Goal: Task Accomplishment & Management: Complete application form

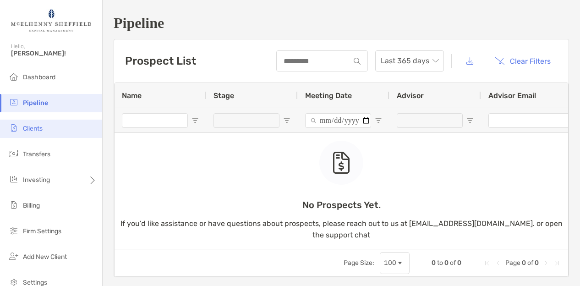
click at [46, 132] on li "Clients" at bounding box center [51, 129] width 102 height 18
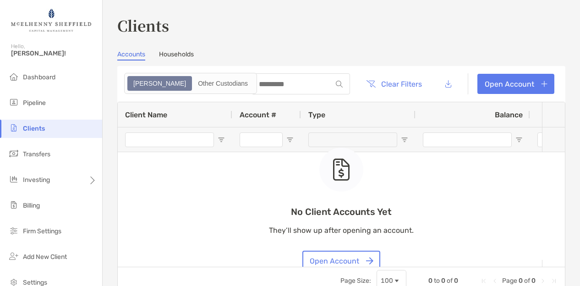
click at [413, 200] on div "No Client Accounts Yet They’ll show up after opening an account. Open Account" at bounding box center [341, 184] width 447 height 165
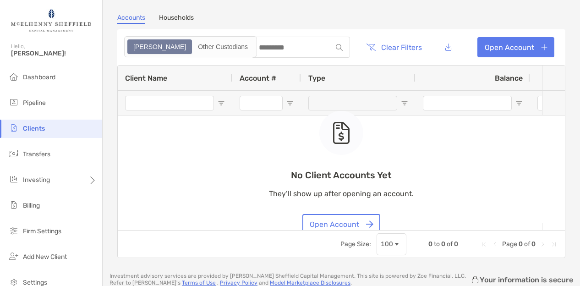
scroll to position [55, 0]
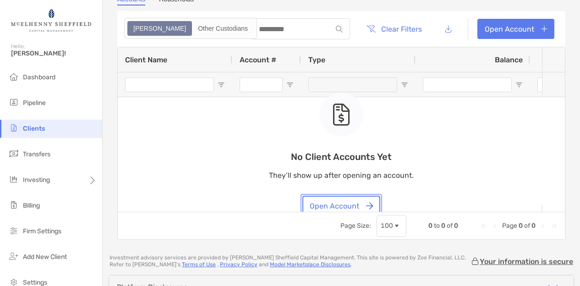
click at [353, 200] on button "Open Account" at bounding box center [342, 206] width 78 height 20
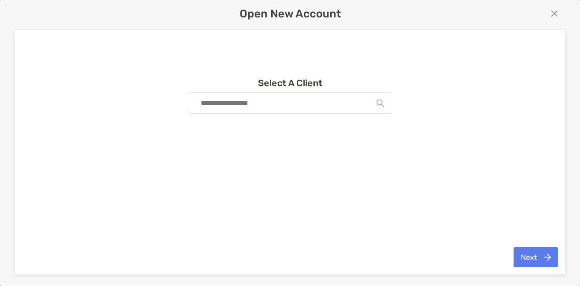
click at [304, 99] on input at bounding box center [286, 103] width 181 height 21
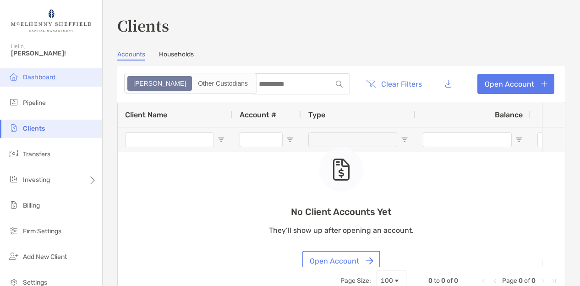
click at [46, 78] on span "Dashboard" at bounding box center [39, 77] width 33 height 8
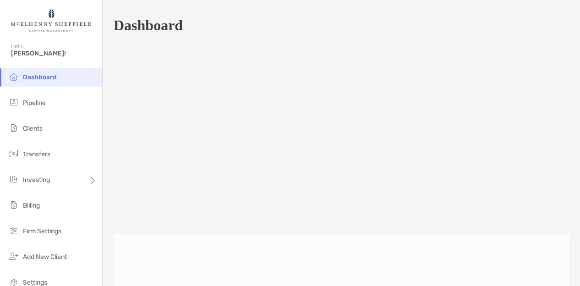
scroll to position [424, 0]
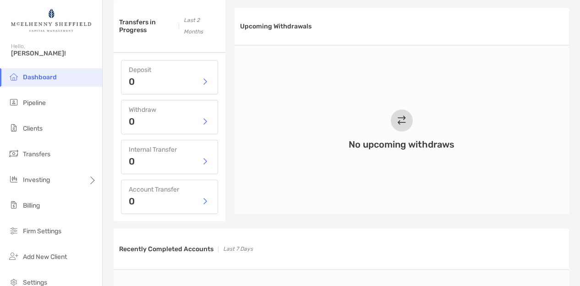
click at [298, 178] on div "No upcoming withdraws" at bounding box center [402, 129] width 335 height 169
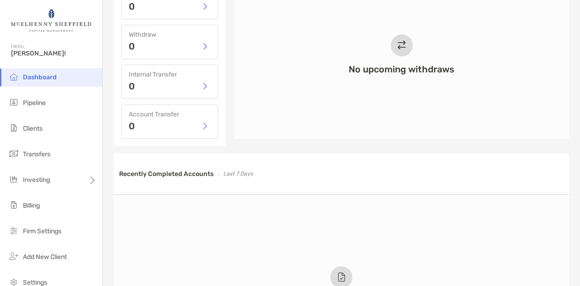
scroll to position [475, 0]
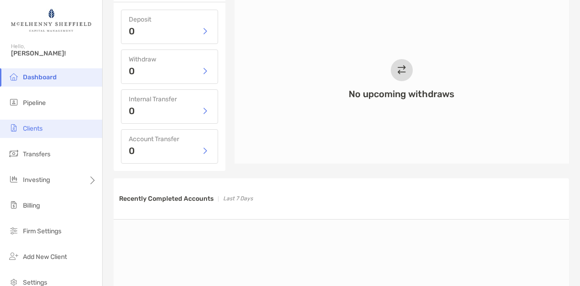
click at [32, 129] on span "Clients" at bounding box center [33, 129] width 20 height 8
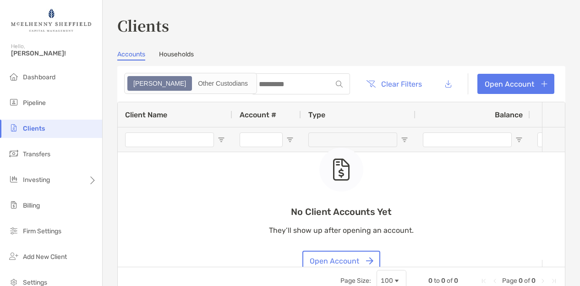
click at [394, 173] on div "No Client Accounts Yet They’ll show up after opening an account. Open Account" at bounding box center [341, 209] width 145 height 123
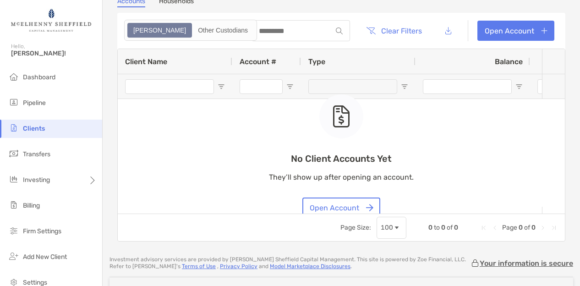
scroll to position [55, 0]
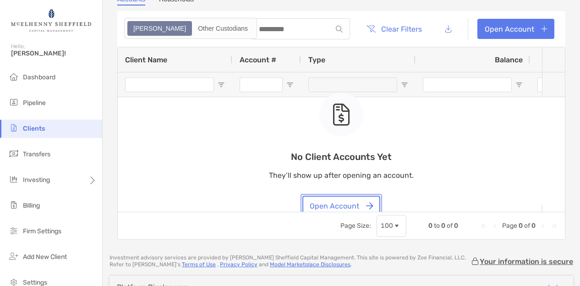
click at [347, 203] on button "Open Account" at bounding box center [342, 206] width 78 height 20
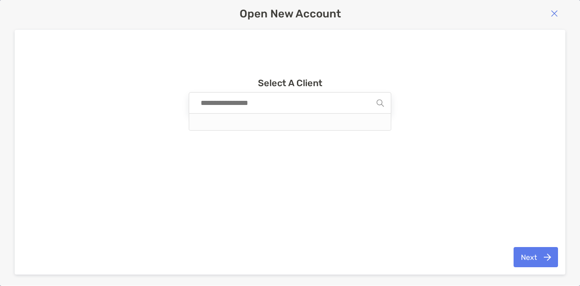
click at [291, 105] on input at bounding box center [286, 103] width 181 height 21
click at [524, 254] on button "Next" at bounding box center [536, 257] width 44 height 20
click at [528, 253] on button "Next" at bounding box center [536, 257] width 44 height 20
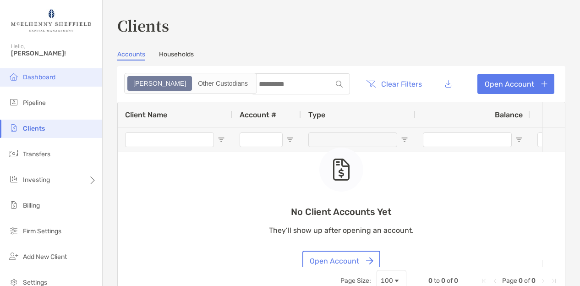
click at [54, 81] on span "Dashboard" at bounding box center [39, 77] width 33 height 8
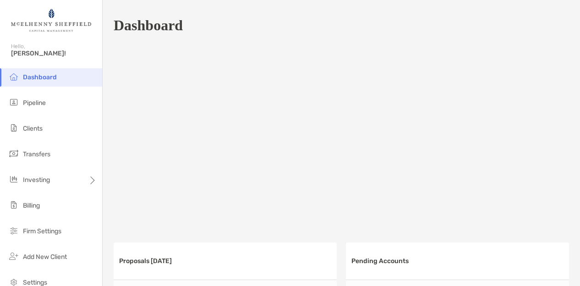
click at [304, 143] on div at bounding box center [342, 134] width 456 height 183
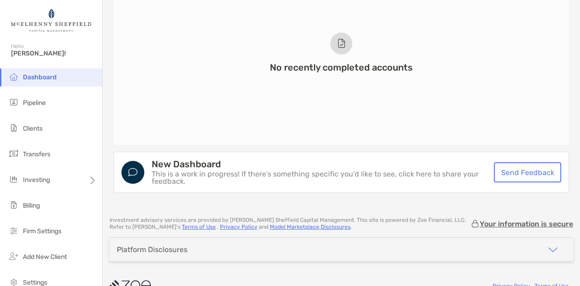
scroll to position [750, 0]
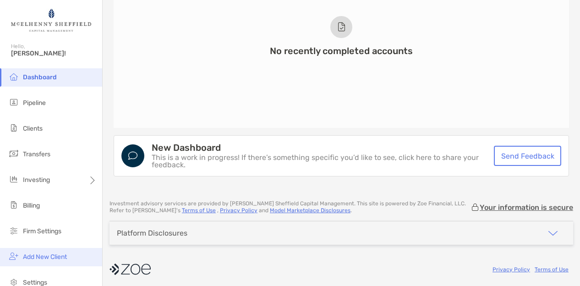
click at [41, 256] on span "Add New Client" at bounding box center [45, 257] width 44 height 8
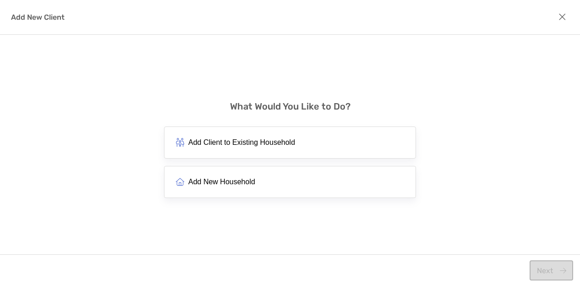
click at [244, 179] on span "Add New Household" at bounding box center [221, 181] width 67 height 9
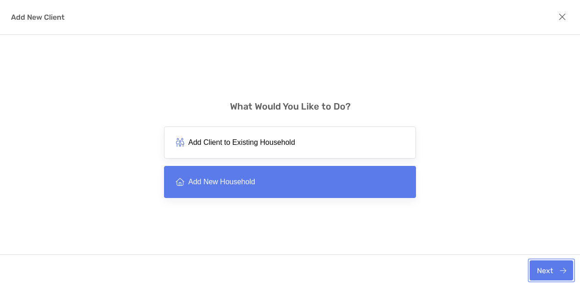
click at [546, 272] on button "Next" at bounding box center [552, 270] width 44 height 20
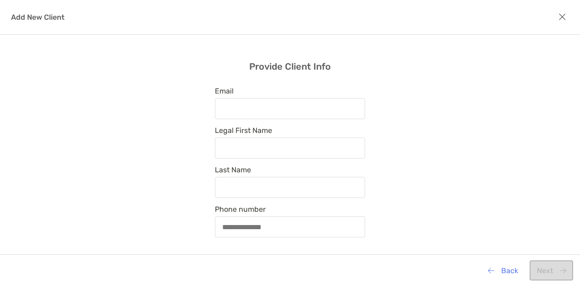
click at [278, 104] on div "modal" at bounding box center [290, 108] width 150 height 21
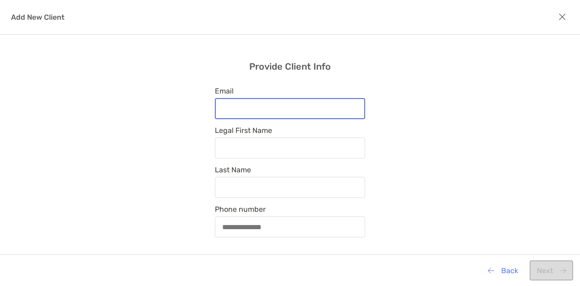
click at [278, 105] on input "Email" at bounding box center [290, 109] width 149 height 8
type input "**********"
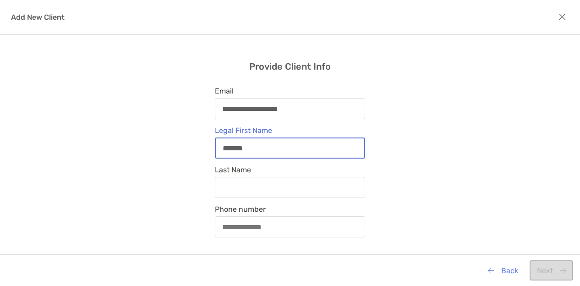
type input "*******"
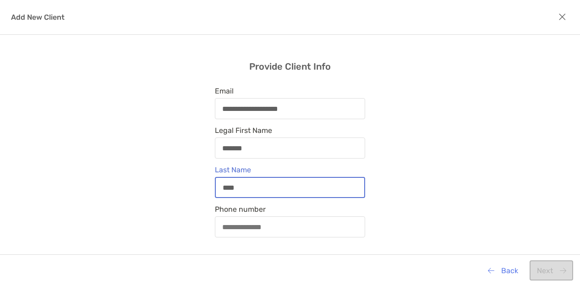
type input "****"
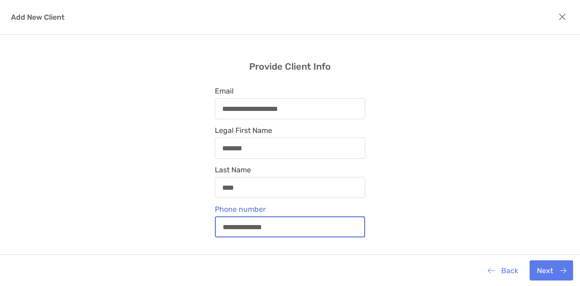
type input "**********"
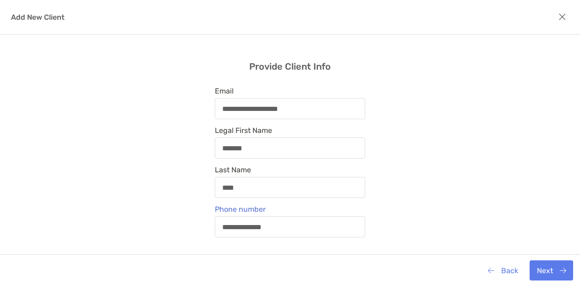
click at [402, 153] on div "**********" at bounding box center [290, 149] width 580 height 229
click at [548, 271] on button "Next" at bounding box center [552, 270] width 44 height 20
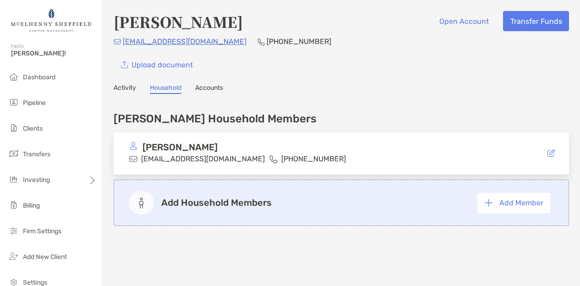
click at [315, 111] on div "[PERSON_NAME] Household Members [PERSON_NAME] [EMAIL_ADDRESS][DOMAIN_NAME] [PHO…" at bounding box center [342, 166] width 456 height 127
click at [312, 112] on div "[PERSON_NAME] Household Members" at bounding box center [342, 118] width 456 height 13
click at [331, 79] on div "[PERSON_NAME] Open Account Transfer Funds [EMAIL_ADDRESS][DOMAIN_NAME] [PHONE_N…" at bounding box center [342, 149] width 478 height 298
click at [46, 122] on li "Clients" at bounding box center [51, 129] width 102 height 18
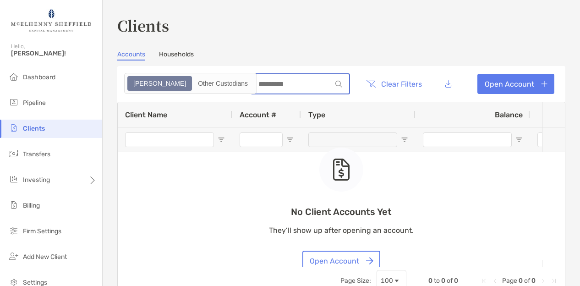
click at [264, 85] on input at bounding box center [292, 84] width 80 height 8
type input "****"
click at [410, 175] on div "No Client Accounts Yet They’ll show up after opening an account. Open Account" at bounding box center [341, 184] width 447 height 165
click at [217, 196] on div "No Client Accounts Yet They’ll show up after opening an account. Open Account" at bounding box center [341, 184] width 447 height 165
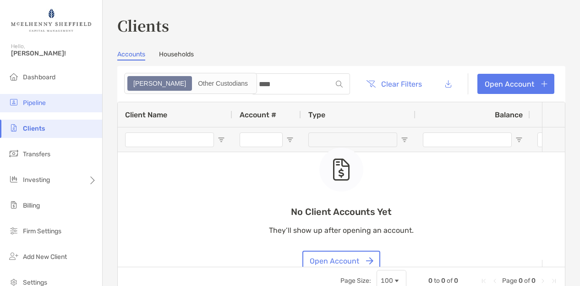
click at [53, 107] on li "Pipeline" at bounding box center [51, 103] width 102 height 18
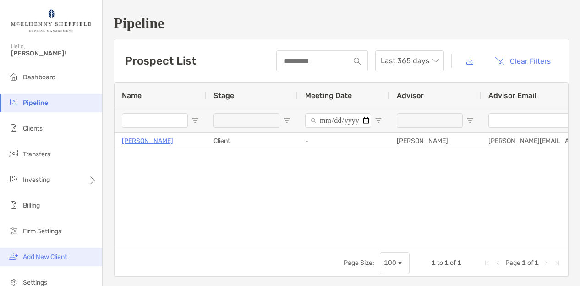
click at [59, 255] on span "Add New Client" at bounding box center [45, 257] width 44 height 8
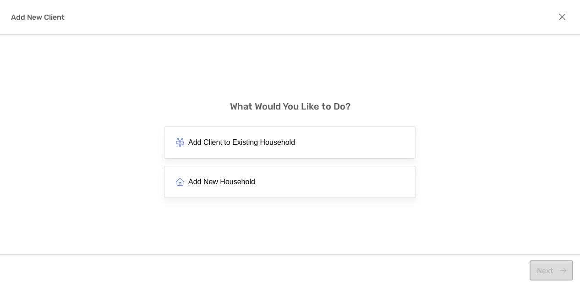
click at [242, 180] on span "Add New Household" at bounding box center [221, 181] width 67 height 9
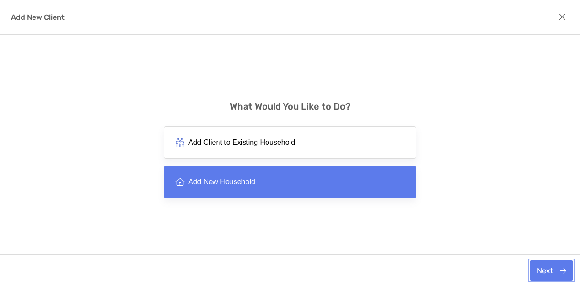
click at [544, 271] on button "Next" at bounding box center [552, 270] width 44 height 20
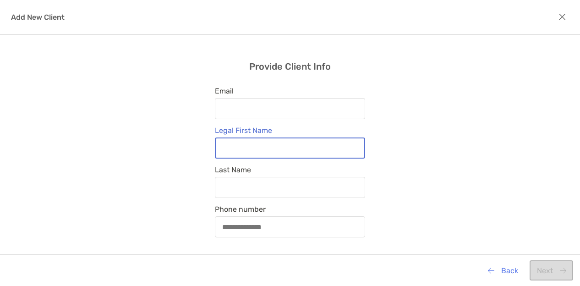
click at [277, 147] on input "Legal First Name" at bounding box center [290, 148] width 149 height 8
type input "*******"
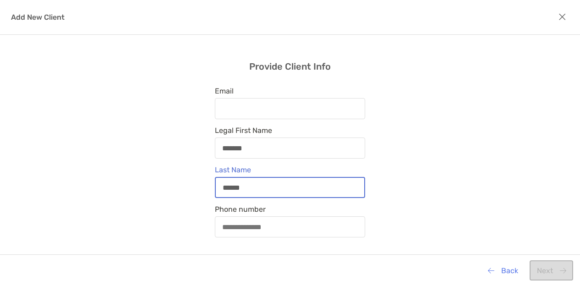
type input "******"
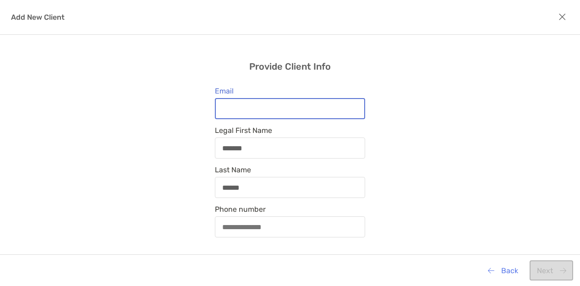
click at [260, 105] on input "Email" at bounding box center [290, 109] width 149 height 8
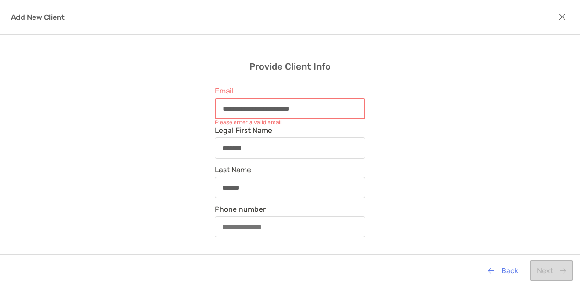
type input "**********"
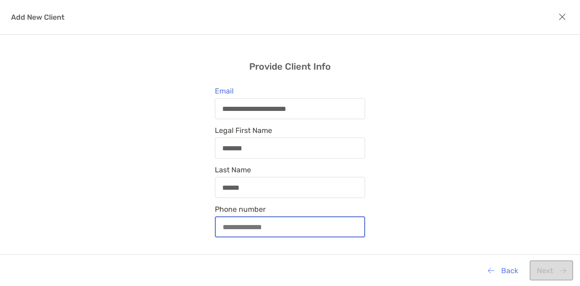
click at [223, 227] on input "Phone number" at bounding box center [290, 227] width 149 height 8
type input "**********"
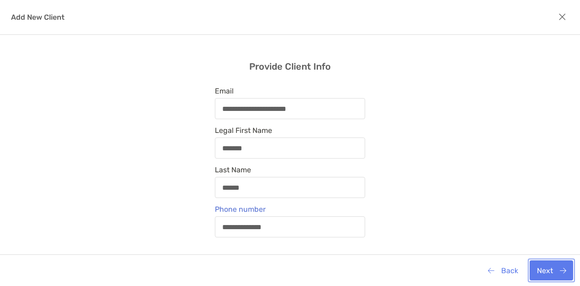
click at [543, 269] on button "Next" at bounding box center [552, 270] width 44 height 20
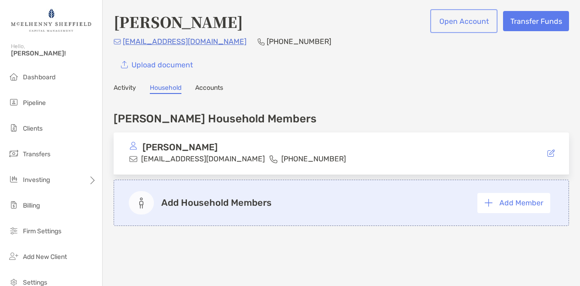
click at [448, 22] on button "Open Account" at bounding box center [464, 21] width 64 height 20
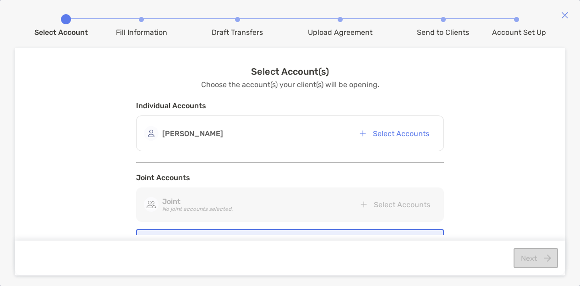
click at [466, 129] on div "Select Account(s) Choose the account(s) your client(s) will be opening. Individ…" at bounding box center [290, 146] width 537 height 160
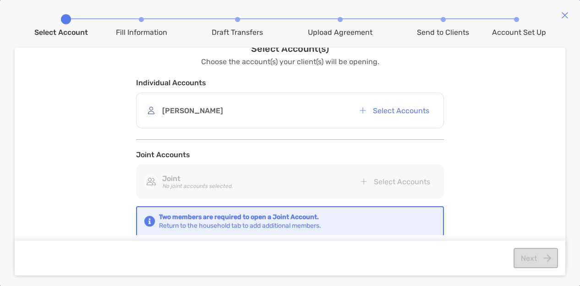
click at [231, 182] on div "Joint No joint accounts selected. Select Accounts" at bounding box center [290, 181] width 292 height 18
click at [236, 220] on div "Two members are required to open a Joint Account. Return to the household tab t…" at bounding box center [240, 221] width 162 height 17
click at [384, 108] on button "Select Accounts" at bounding box center [395, 110] width 84 height 20
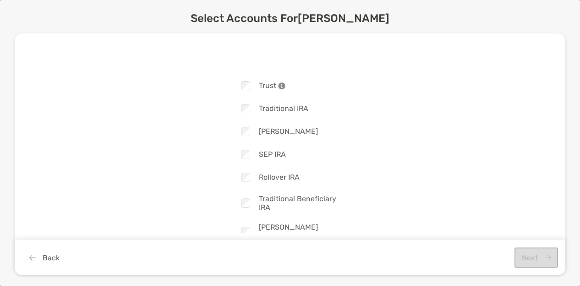
scroll to position [87, 0]
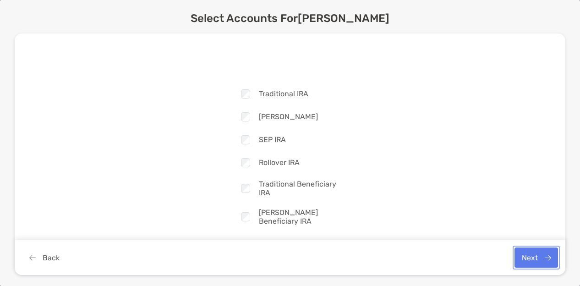
click at [525, 259] on button "Next" at bounding box center [537, 258] width 44 height 20
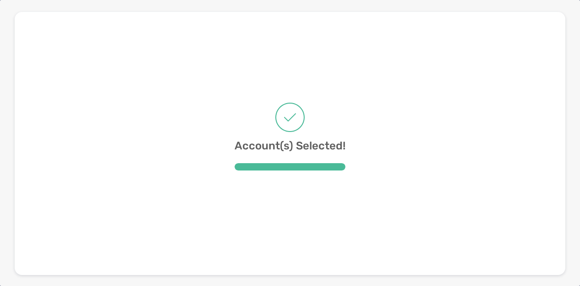
scroll to position [0, 0]
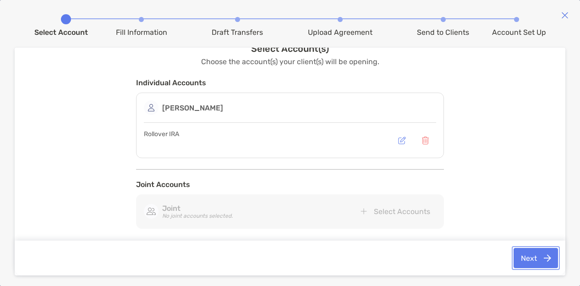
click at [524, 256] on button "Next" at bounding box center [536, 258] width 44 height 20
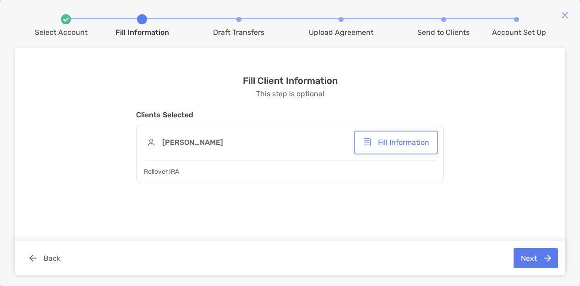
click at [391, 140] on button "Fill Information" at bounding box center [396, 142] width 80 height 20
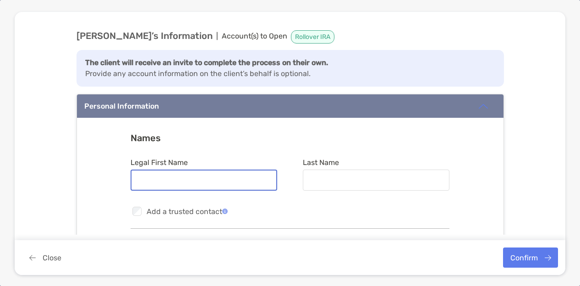
click at [229, 176] on input "Legal First Name" at bounding box center [204, 180] width 145 height 8
type input "*******"
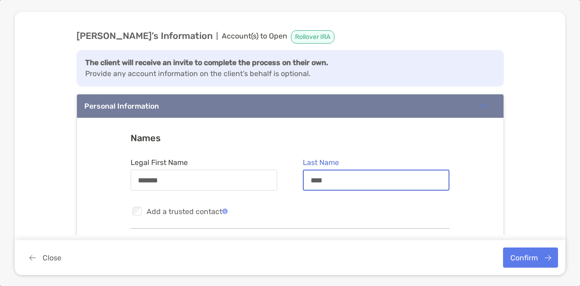
type input "******"
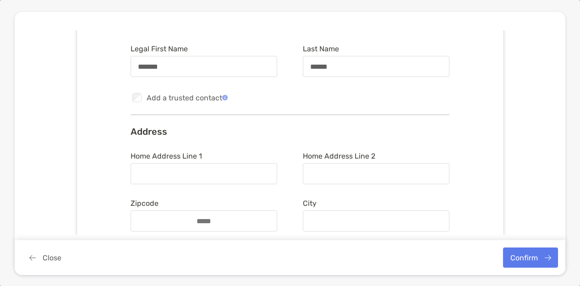
scroll to position [131, 0]
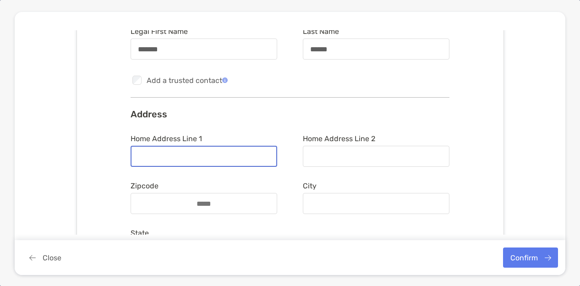
click at [217, 153] on input "Home Address Line 1" at bounding box center [204, 157] width 145 height 8
type input "**********"
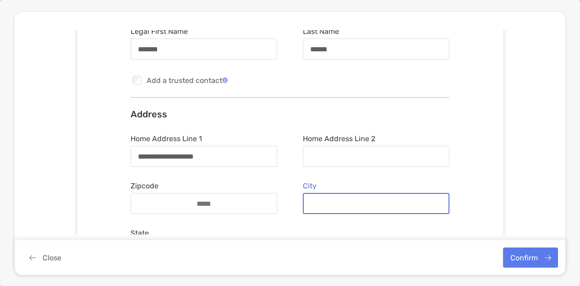
type input "*"
type input "*******"
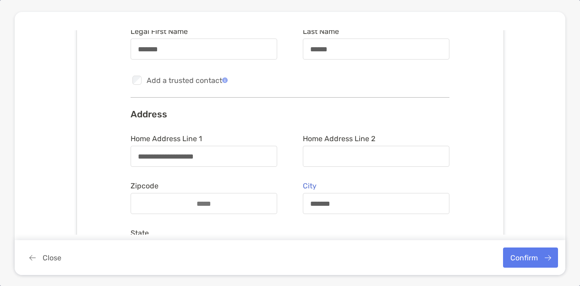
scroll to position [247, 0]
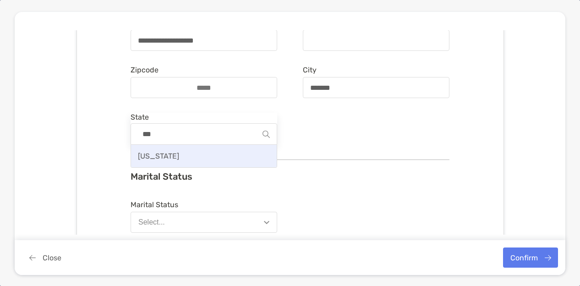
click at [221, 151] on div "[US_STATE]" at bounding box center [204, 156] width 146 height 22
type input "*****"
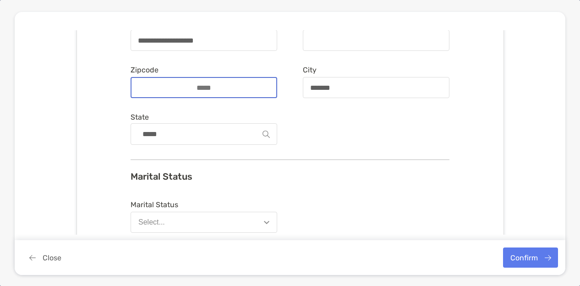
click at [186, 86] on input "Zipcode" at bounding box center [203, 88] width 73 height 8
type input "*****"
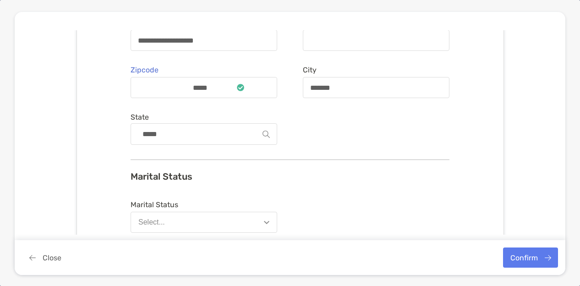
click at [300, 134] on form "**********" at bounding box center [290, 83] width 319 height 130
click at [264, 221] on img "button" at bounding box center [267, 222] width 6 height 3
click at [269, 223] on button "Select..." at bounding box center [204, 222] width 147 height 21
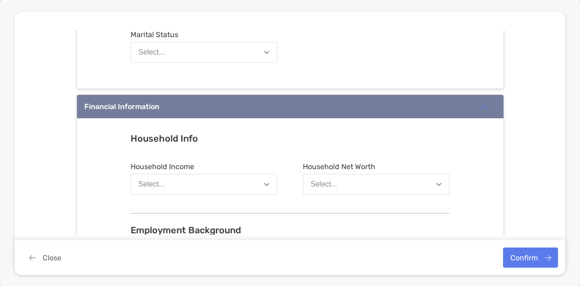
scroll to position [422, 0]
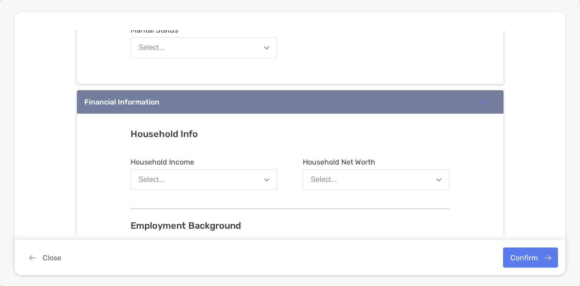
click at [264, 46] on img "button" at bounding box center [267, 47] width 6 height 3
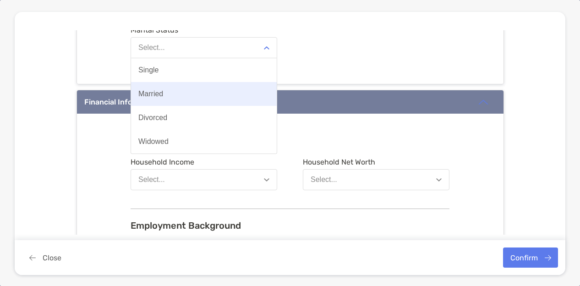
click at [199, 101] on button "Married" at bounding box center [204, 94] width 146 height 24
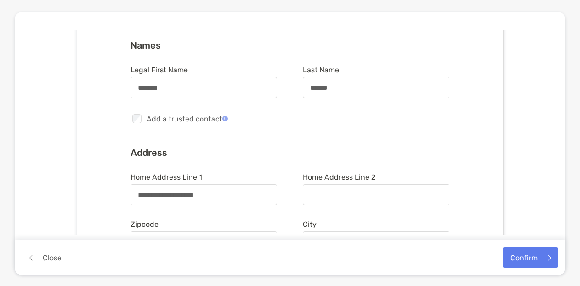
scroll to position [95, 0]
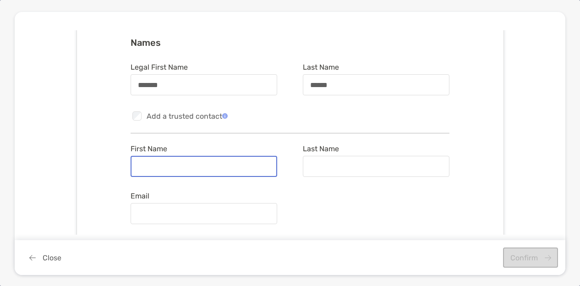
click at [172, 163] on input "First Name" at bounding box center [204, 167] width 145 height 8
type input "*****"
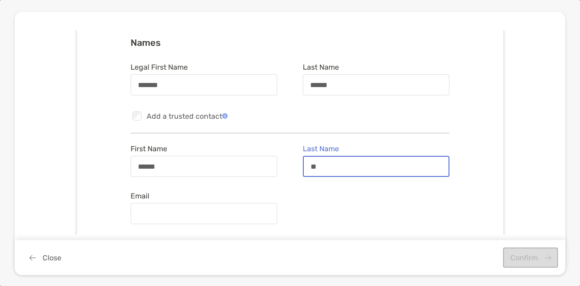
type input "*"
type input "******"
click at [282, 209] on form "First Name ***** Last Name ****** Email" at bounding box center [290, 185] width 319 height 83
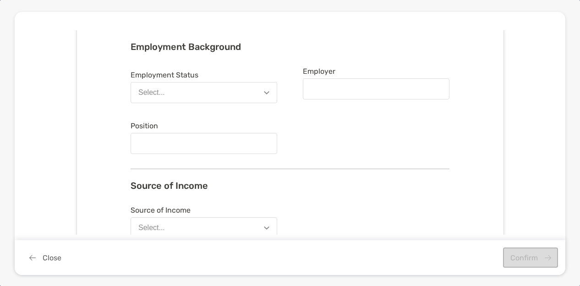
scroll to position [603, 0]
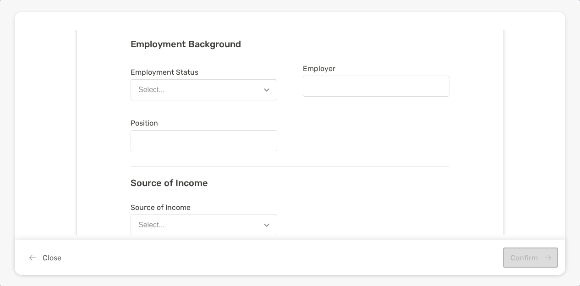
click at [264, 88] on img "button" at bounding box center [267, 89] width 6 height 3
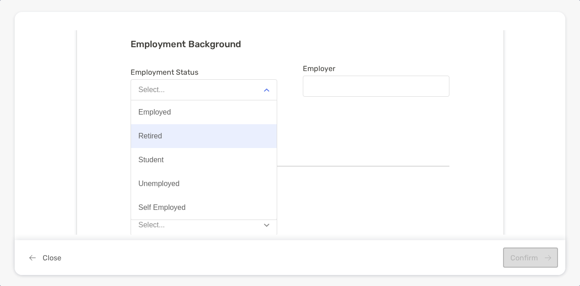
click at [231, 136] on button "Retired" at bounding box center [204, 136] width 146 height 24
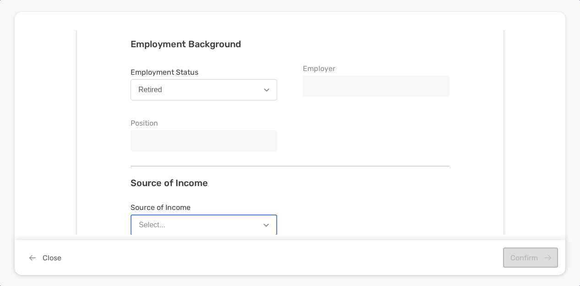
click at [297, 134] on form "Employment Status Retired Employer Position" at bounding box center [290, 109] width 319 height 91
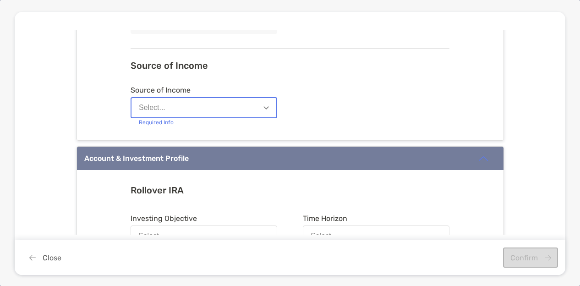
scroll to position [743, 0]
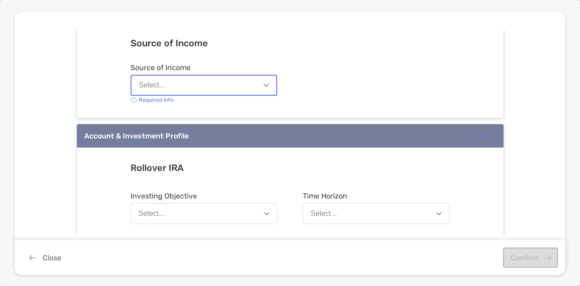
click at [264, 78] on button "Select..." at bounding box center [204, 85] width 147 height 21
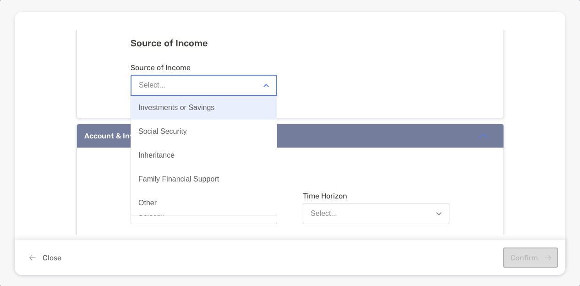
click at [237, 100] on button "Investments or Savings" at bounding box center [204, 108] width 146 height 24
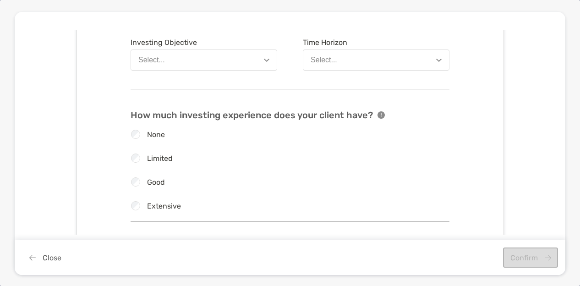
scroll to position [854, 0]
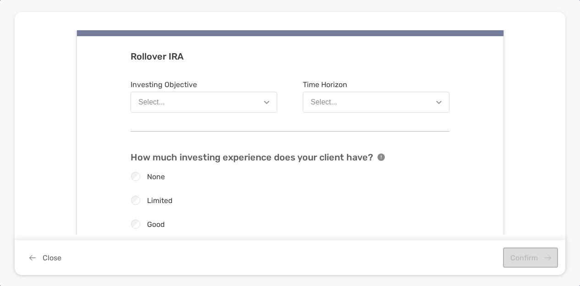
click at [430, 97] on button "Select..." at bounding box center [376, 102] width 147 height 21
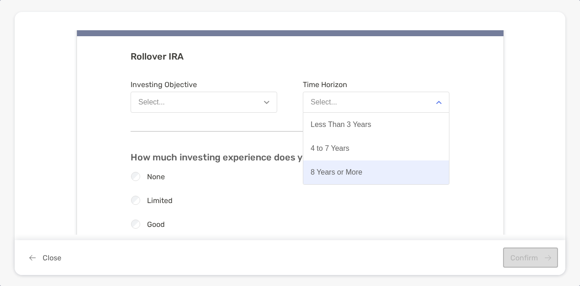
click at [375, 166] on button "8 Years or More" at bounding box center [376, 172] width 146 height 24
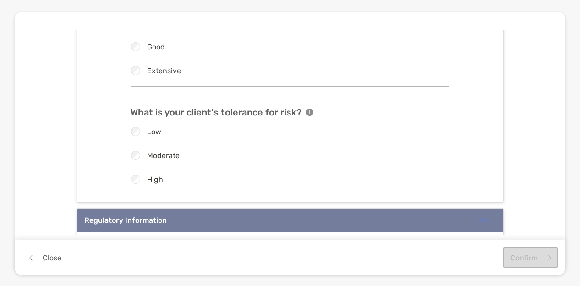
scroll to position [1040, 0]
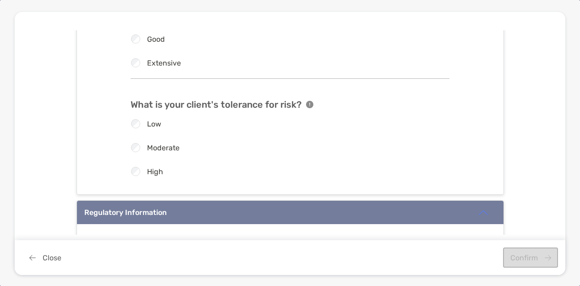
click at [306, 101] on icon "button" at bounding box center [309, 104] width 7 height 7
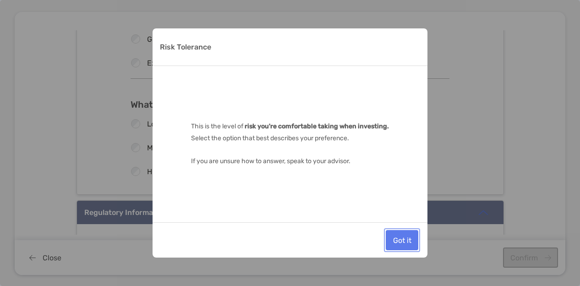
click at [403, 240] on button "Got it" at bounding box center [402, 240] width 33 height 20
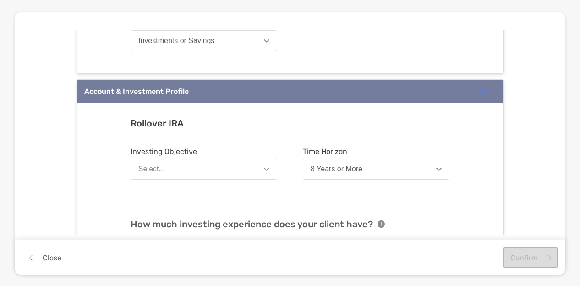
scroll to position [783, 0]
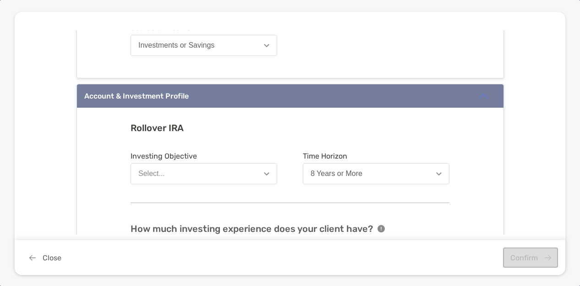
click at [266, 168] on button "Select..." at bounding box center [204, 173] width 147 height 21
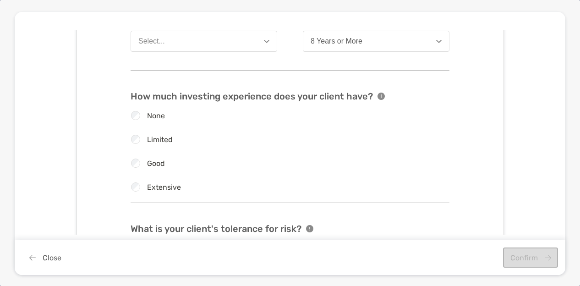
scroll to position [910, 0]
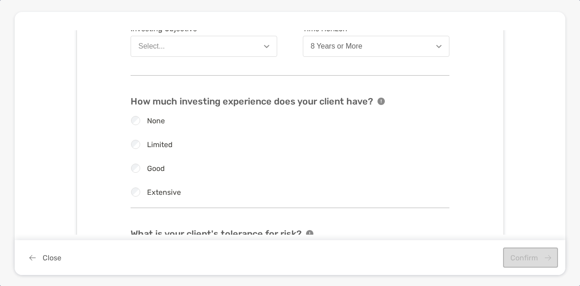
click at [264, 40] on button "Select..." at bounding box center [204, 46] width 147 height 21
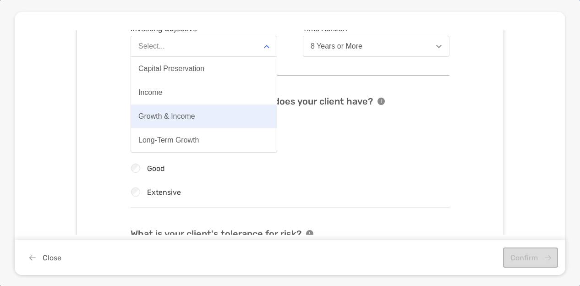
click at [206, 119] on button "Growth & Income" at bounding box center [204, 117] width 146 height 24
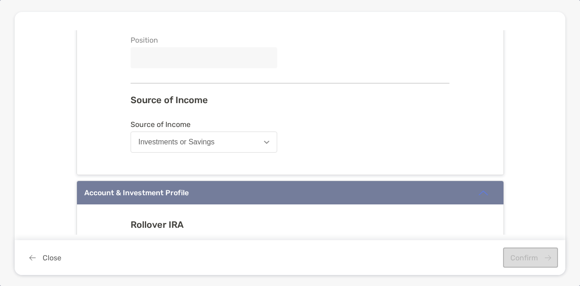
scroll to position [667, 0]
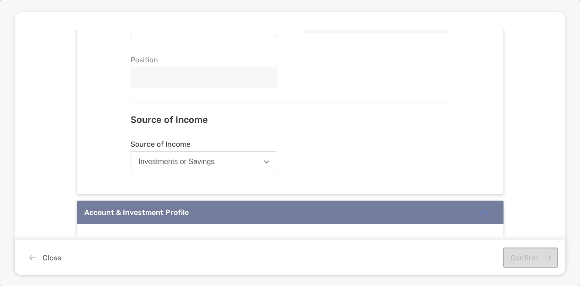
click at [556, 138] on div "**********" at bounding box center [290, 132] width 551 height 204
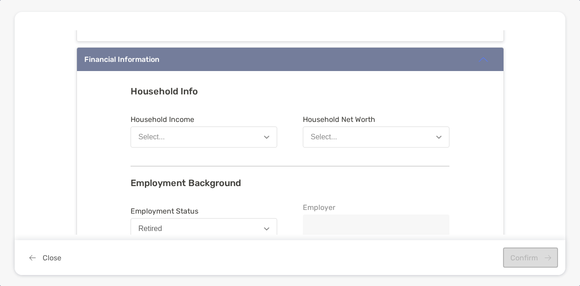
scroll to position [454, 0]
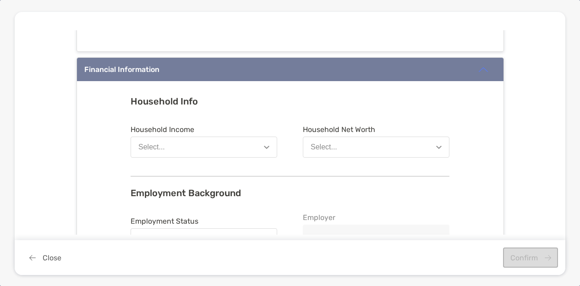
click at [436, 146] on img "button" at bounding box center [439, 147] width 6 height 3
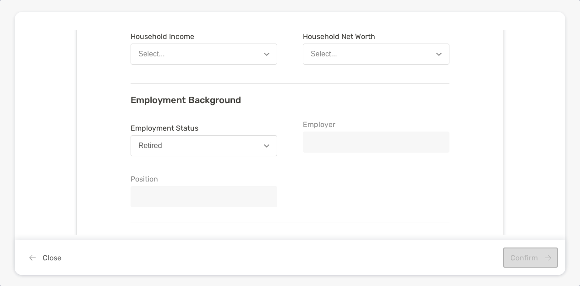
scroll to position [550, 0]
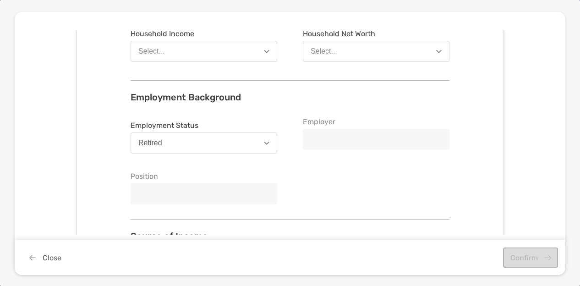
click at [436, 50] on img "button" at bounding box center [439, 51] width 6 height 3
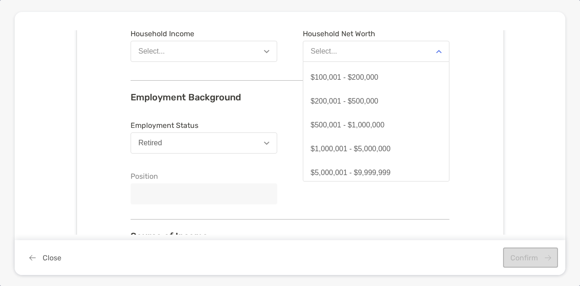
scroll to position [48, 0]
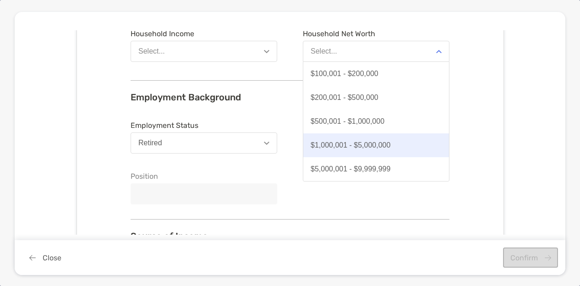
click at [348, 138] on button "$1,000,001 - $5,000,000" at bounding box center [376, 145] width 146 height 24
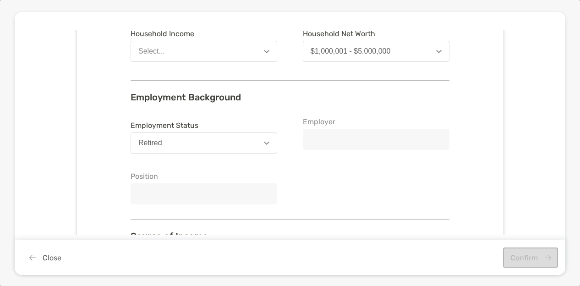
click at [264, 50] on img "button" at bounding box center [267, 51] width 6 height 3
click at [458, 97] on div "Household Info Household Income Select... Household Net Worth $1,000,001 - $5,0…" at bounding box center [290, 147] width 427 height 325
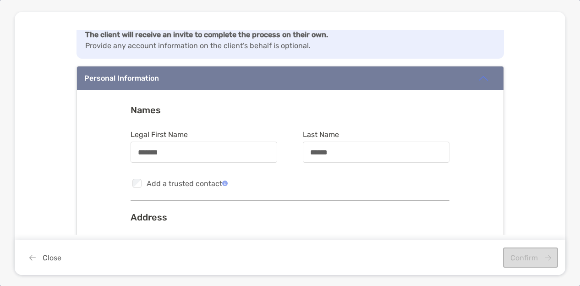
scroll to position [0, 0]
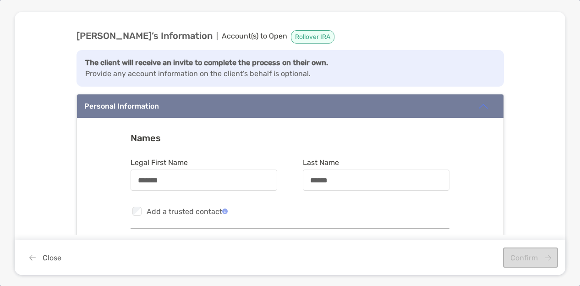
click at [172, 94] on div "Personal Information" at bounding box center [290, 105] width 427 height 23
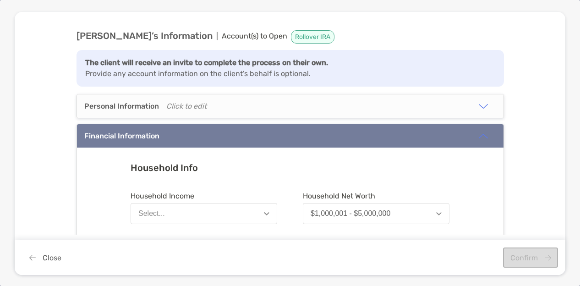
click at [186, 35] on strong "[PERSON_NAME] ’s Information" at bounding box center [145, 35] width 136 height 11
click at [196, 105] on icon "Click to edit" at bounding box center [186, 106] width 40 height 9
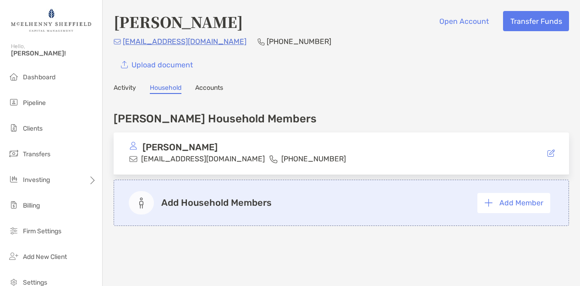
click at [320, 82] on div "[PERSON_NAME] Open Account Transfer Funds [EMAIL_ADDRESS][DOMAIN_NAME] [PHONE_N…" at bounding box center [342, 149] width 478 height 298
click at [45, 100] on span "Pipeline" at bounding box center [34, 103] width 23 height 8
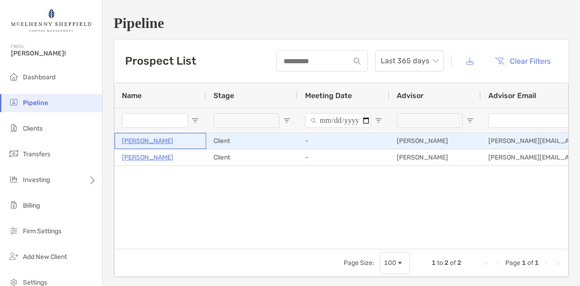
click at [148, 139] on p "[PERSON_NAME]" at bounding box center [147, 140] width 51 height 11
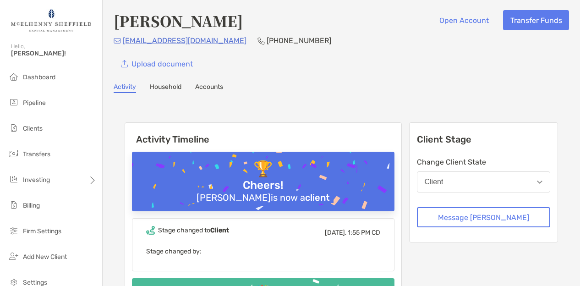
scroll to position [1, 0]
click at [457, 23] on button "Open Account" at bounding box center [464, 20] width 64 height 20
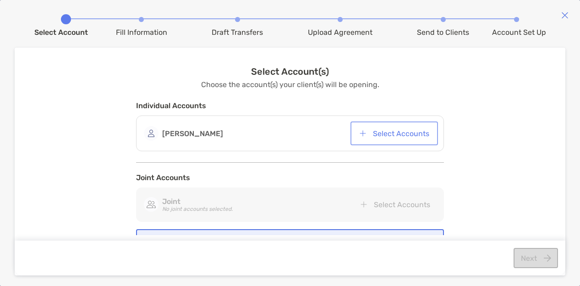
click at [382, 132] on button "Select Accounts" at bounding box center [395, 133] width 84 height 20
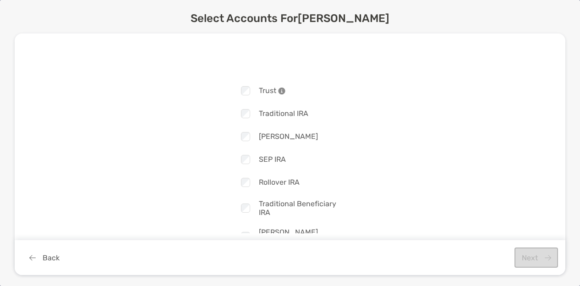
scroll to position [77, 0]
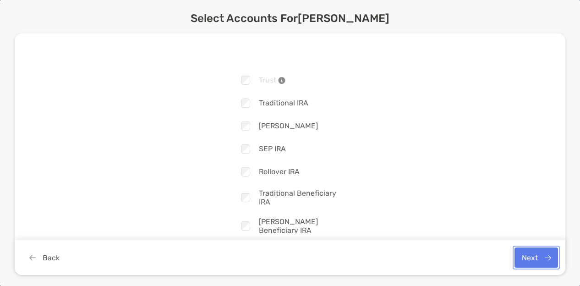
click at [524, 254] on button "Next" at bounding box center [537, 258] width 44 height 20
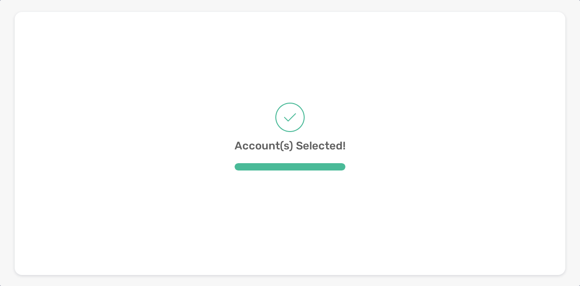
scroll to position [0, 0]
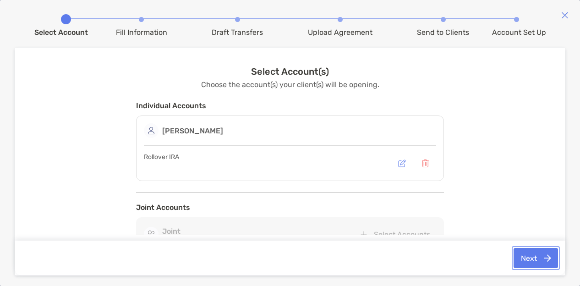
click at [533, 255] on button "Next" at bounding box center [536, 258] width 44 height 20
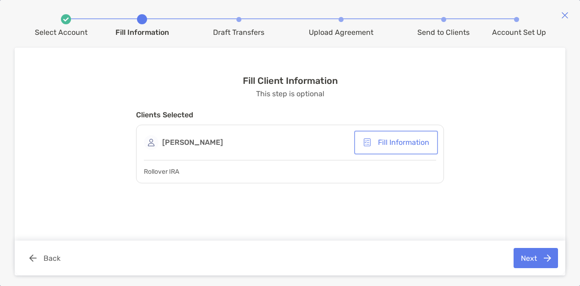
click at [390, 139] on button "Fill Information" at bounding box center [396, 142] width 80 height 20
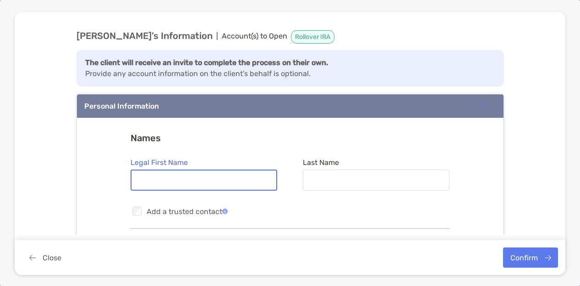
click at [227, 178] on input "Legal First Name" at bounding box center [204, 180] width 145 height 8
type input "*"
type input "*******"
